Goal: Check status: Check status

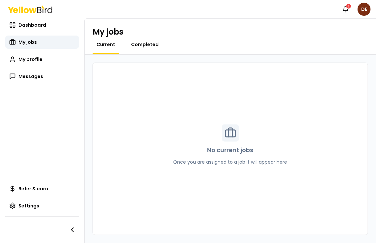
click at [140, 44] on span "Completed" at bounding box center [145, 44] width 28 height 7
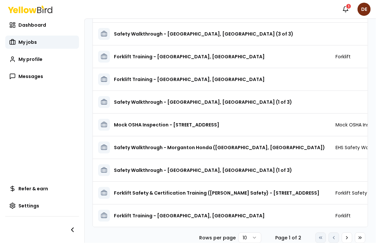
scroll to position [83, 0]
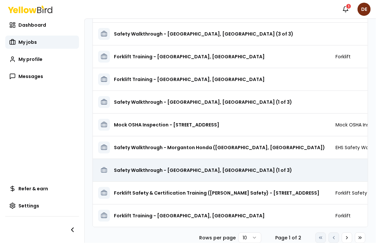
click at [168, 165] on h3 "Safety Walkthrough - [GEOGRAPHIC_DATA], [GEOGRAPHIC_DATA] (1 of 3)" at bounding box center [203, 170] width 178 height 12
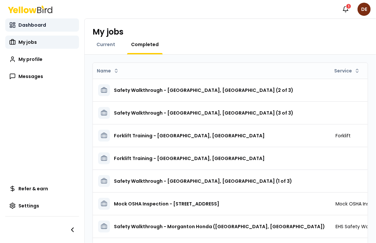
click at [32, 24] on span "Dashboard" at bounding box center [32, 25] width 28 height 7
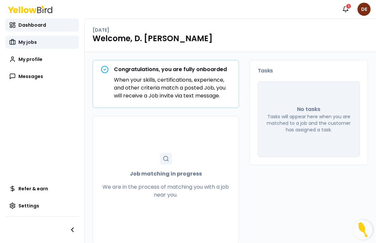
click at [30, 41] on span "My jobs" at bounding box center [27, 42] width 18 height 7
